Goal: Transaction & Acquisition: Purchase product/service

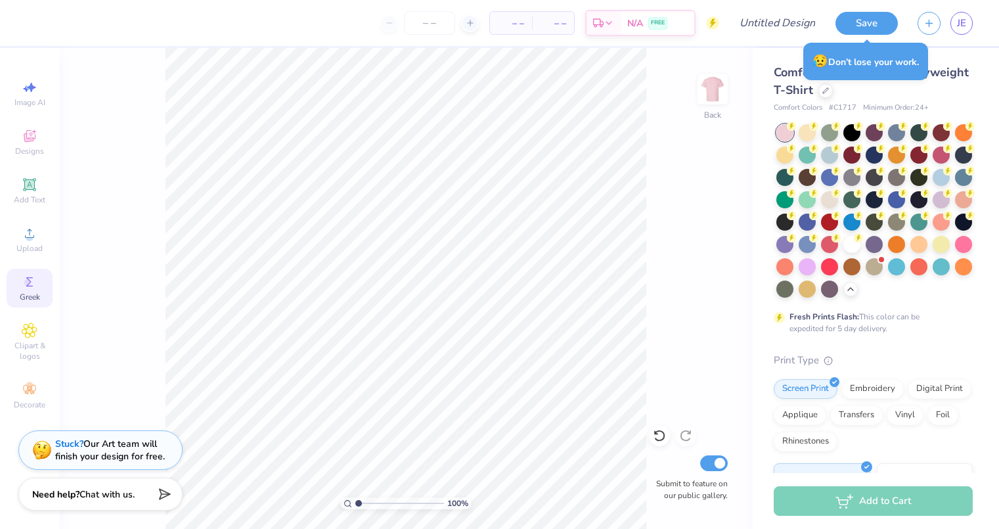
click at [31, 285] on icon at bounding box center [30, 282] width 16 height 16
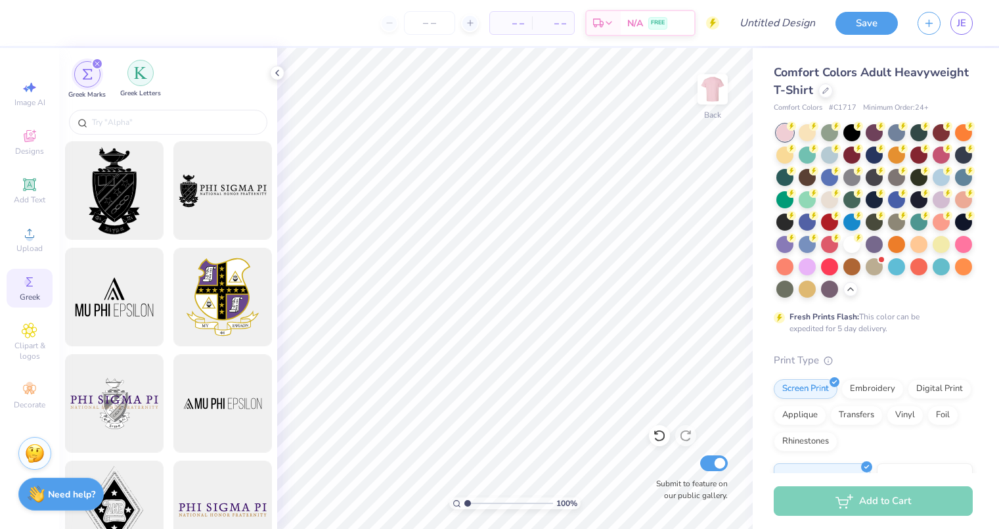
click at [137, 72] on img "filter for Greek Letters" at bounding box center [140, 72] width 13 height 13
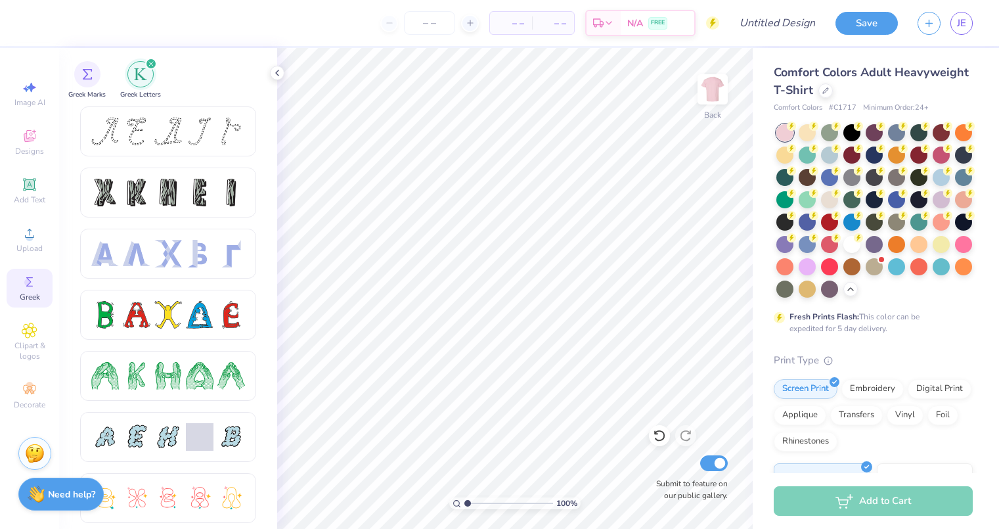
click at [26, 281] on circle at bounding box center [27, 281] width 7 height 7
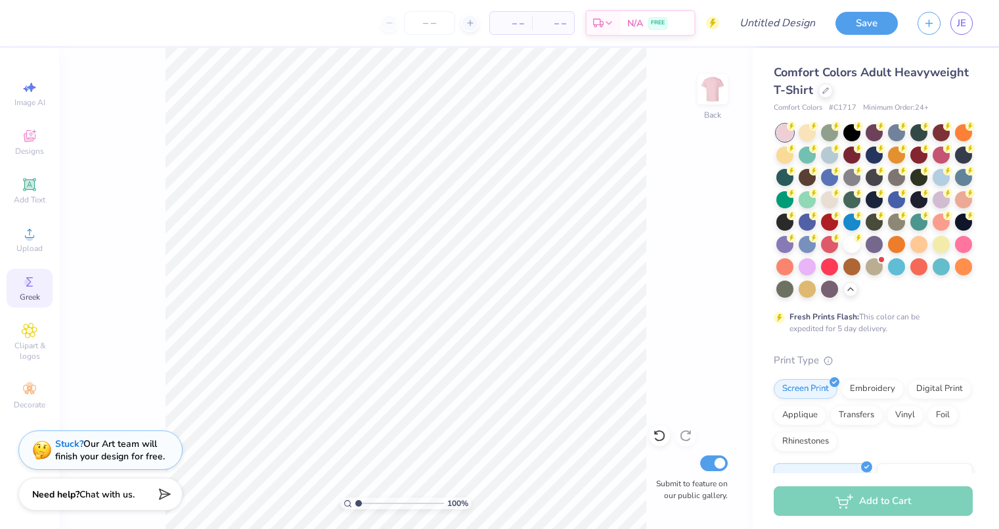
click at [26, 281] on circle at bounding box center [27, 281] width 7 height 7
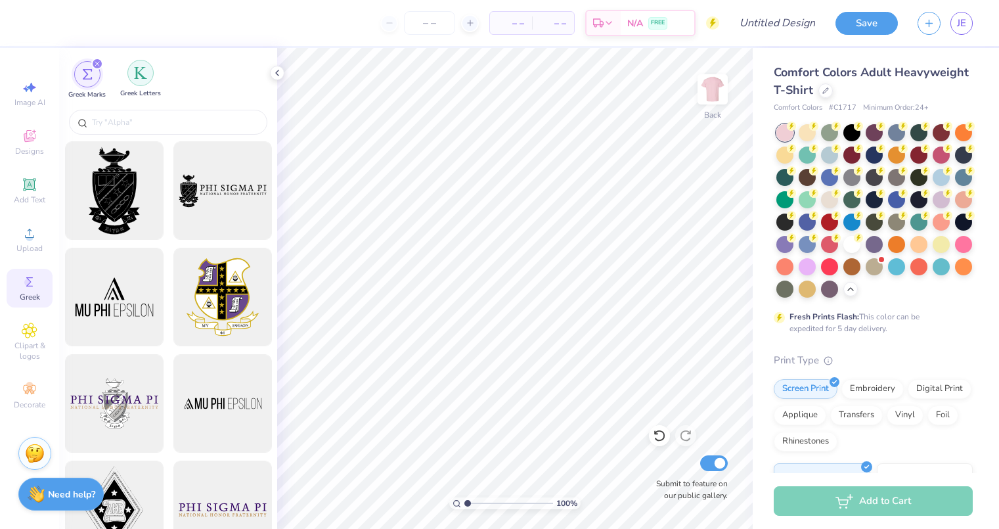
click at [140, 75] on img "filter for Greek Letters" at bounding box center [140, 72] width 13 height 13
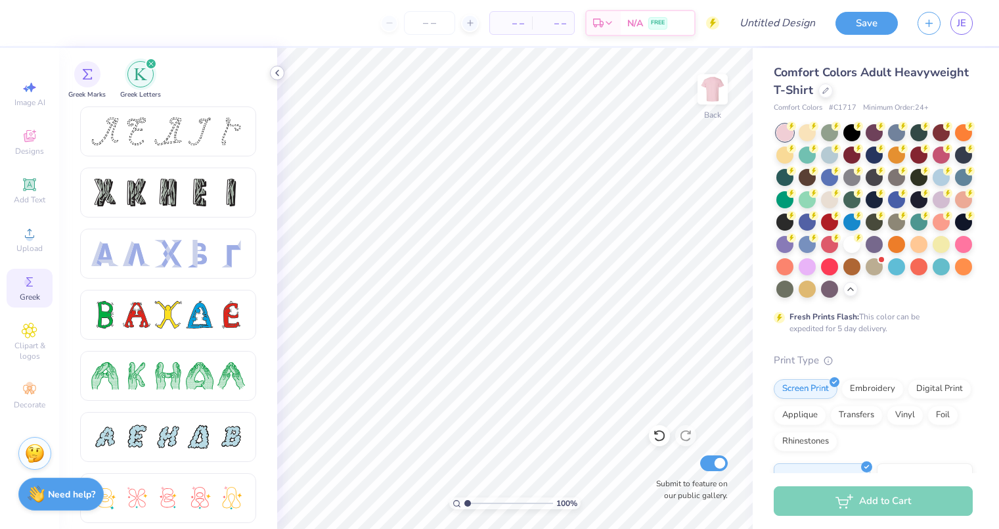
click at [279, 72] on icon at bounding box center [277, 73] width 11 height 11
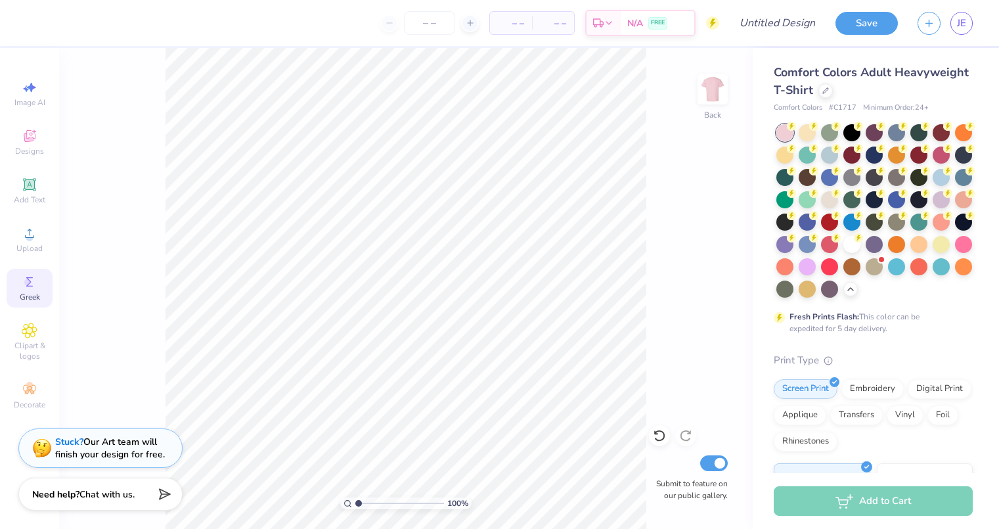
click at [72, 441] on strong "Stuck?" at bounding box center [69, 441] width 28 height 12
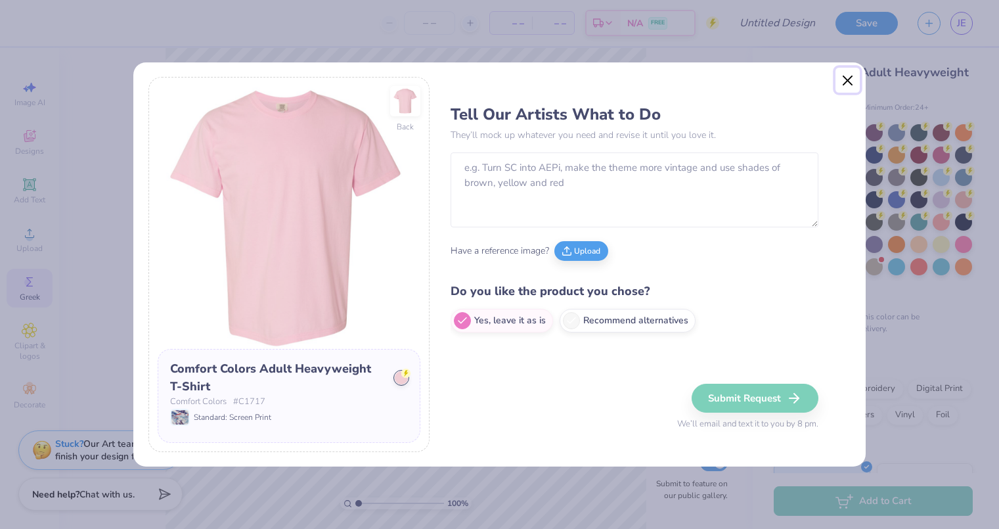
click at [842, 78] on button "Close" at bounding box center [847, 80] width 25 height 25
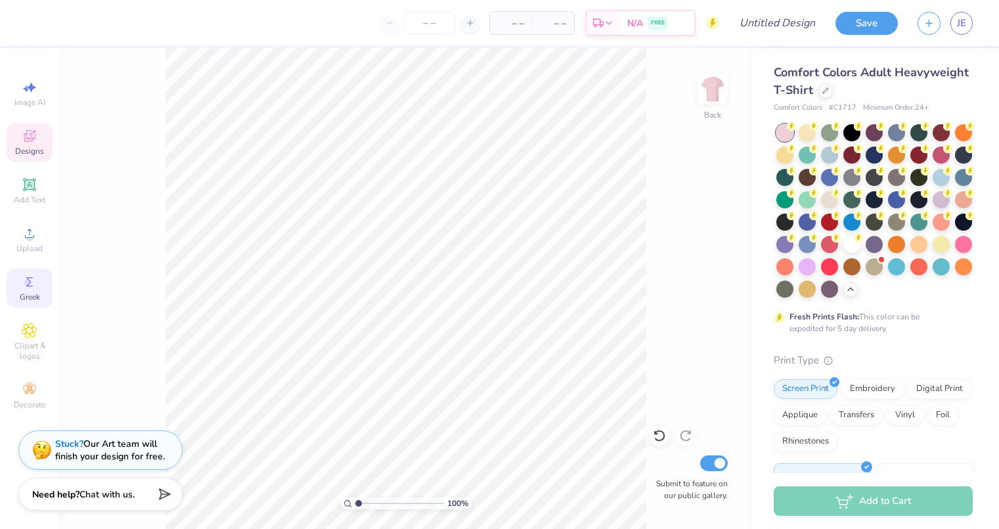
click at [28, 135] on icon at bounding box center [30, 136] width 16 height 16
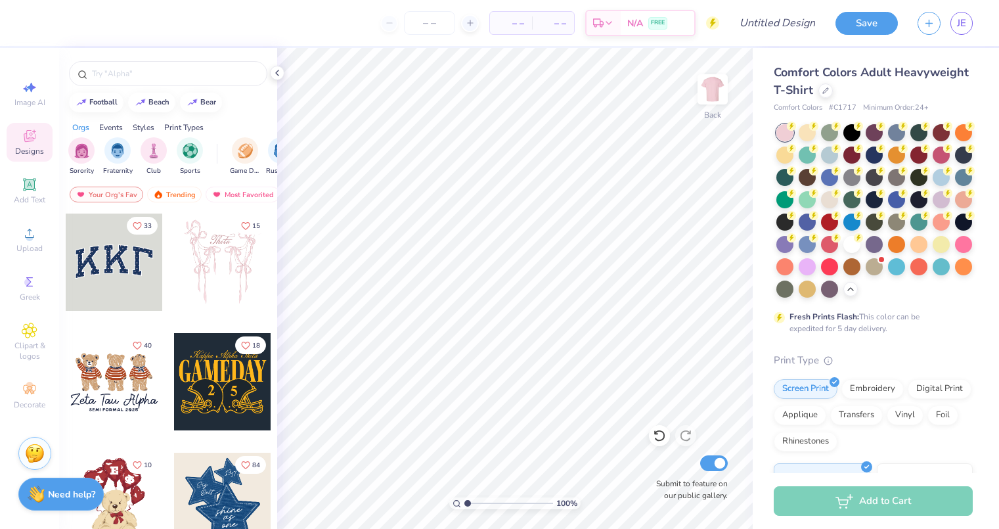
click at [121, 266] on div at bounding box center [114, 261] width 97 height 97
type input "7.37"
type input "3.24"
type input "4.21"
click at [281, 73] on icon at bounding box center [277, 73] width 11 height 11
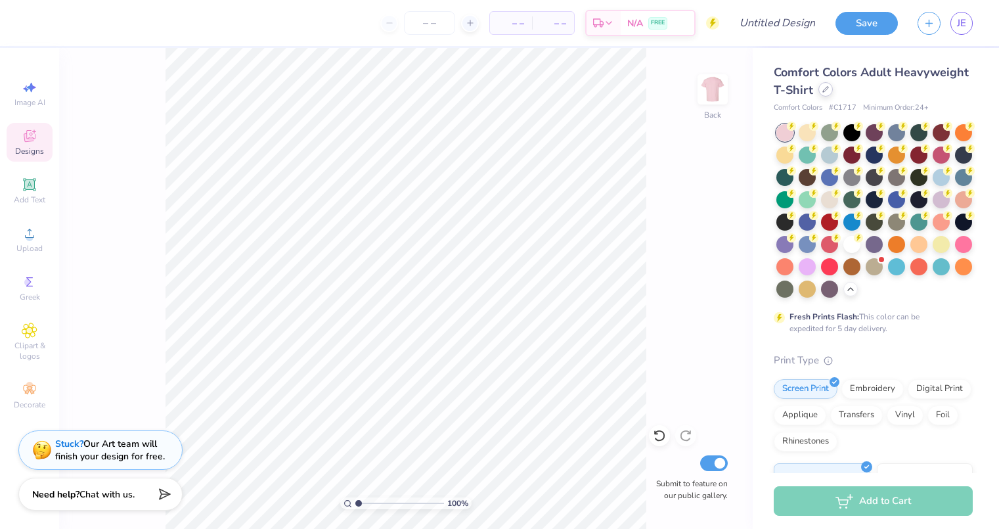
click at [833, 85] on div at bounding box center [825, 89] width 14 height 14
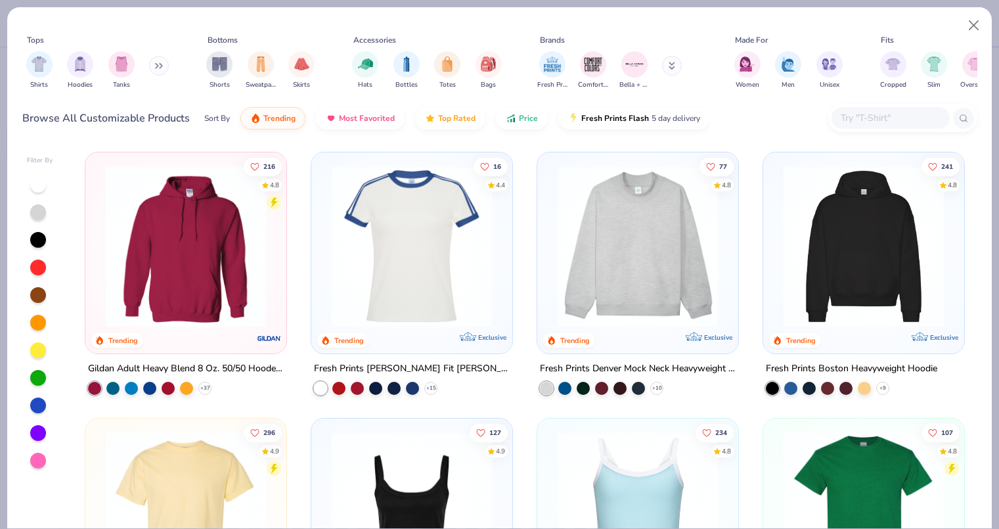
click at [862, 116] on input "text" at bounding box center [889, 117] width 101 height 15
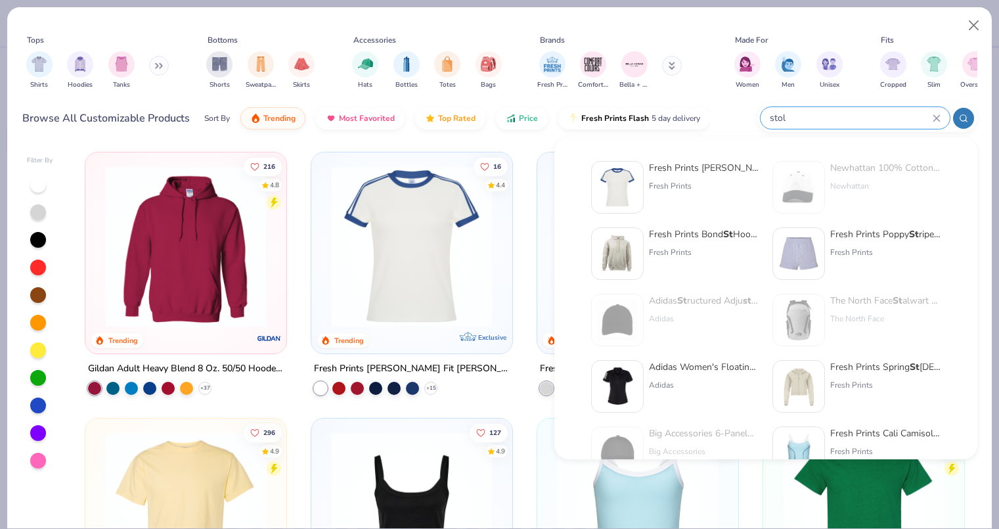
type input "stole"
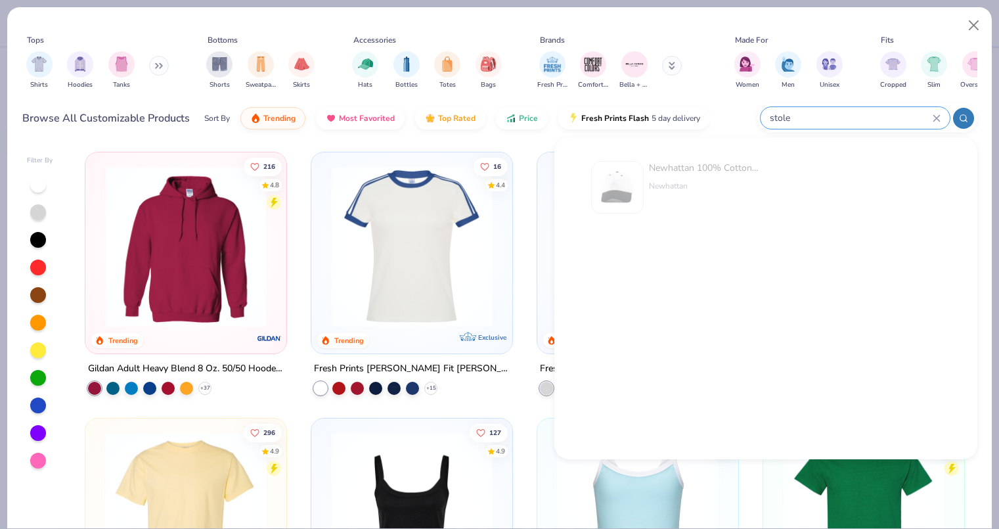
click at [934, 121] on icon at bounding box center [936, 118] width 6 height 6
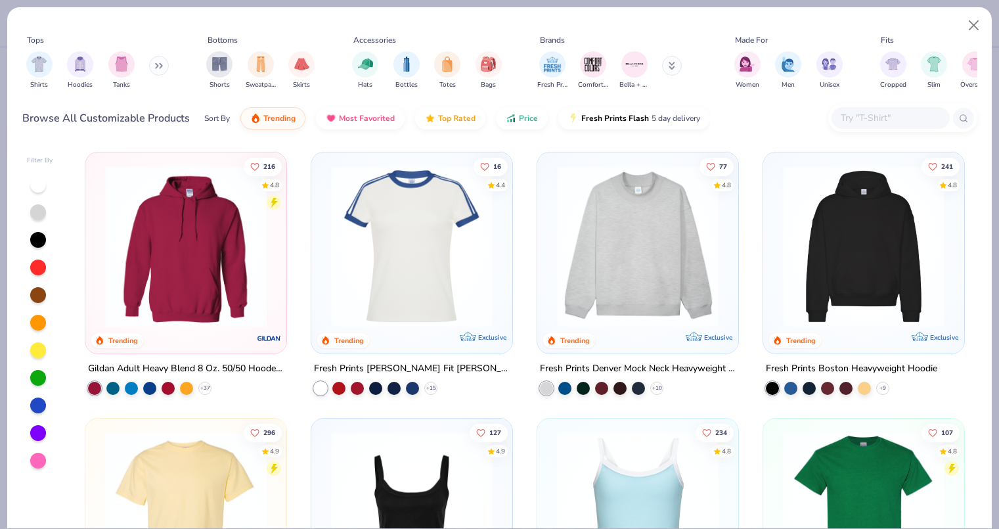
click at [860, 114] on input "text" at bounding box center [889, 117] width 101 height 15
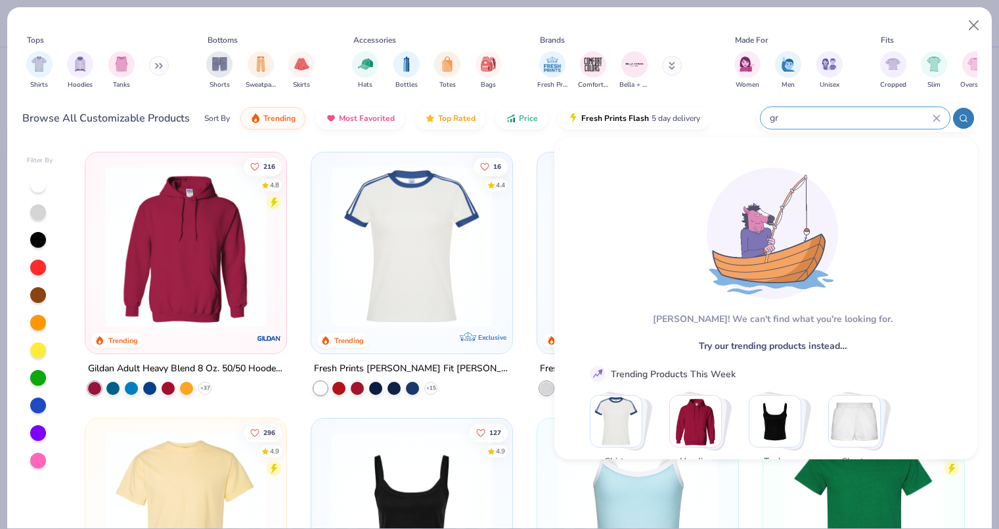
type input "g"
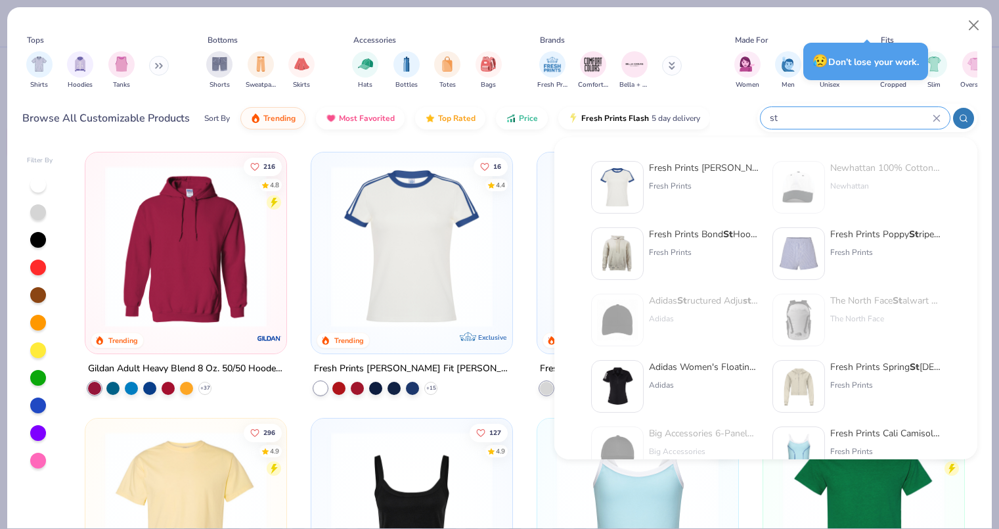
type input "st"
